Goal: Navigation & Orientation: Go to known website

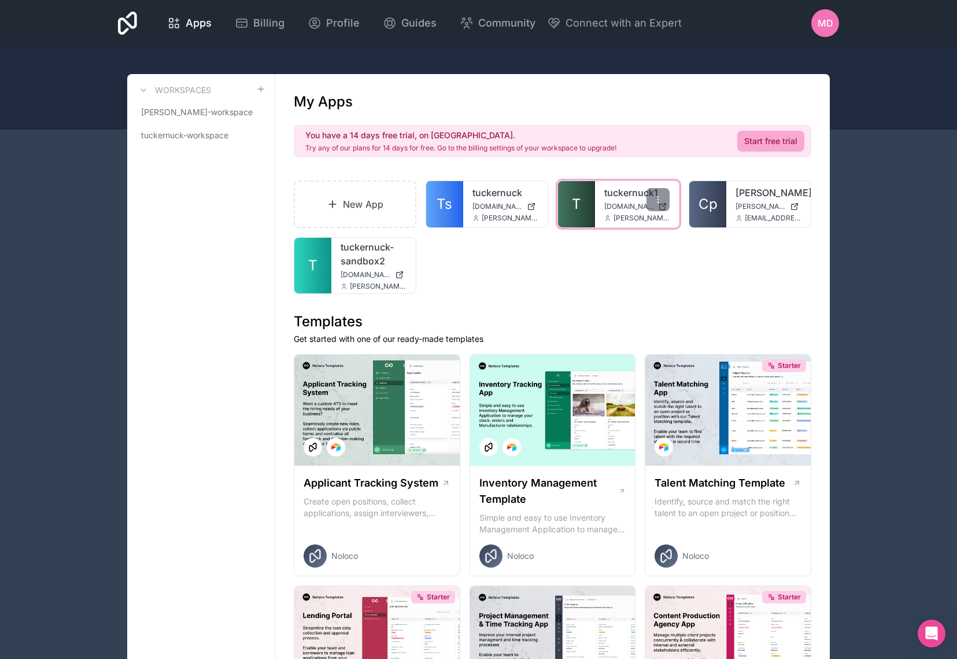
click at [580, 199] on span "T" at bounding box center [576, 204] width 9 height 19
click at [311, 265] on span "T" at bounding box center [312, 265] width 9 height 19
